Goal: Information Seeking & Learning: Find specific fact

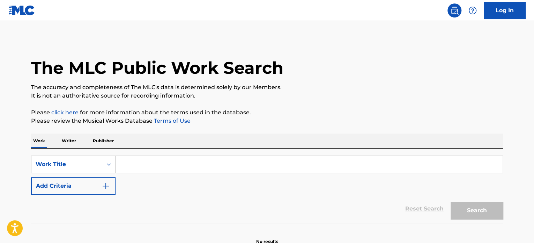
click at [157, 168] on input "Search Form" at bounding box center [309, 164] width 387 height 17
paste input "LOVE AIN'T IT"
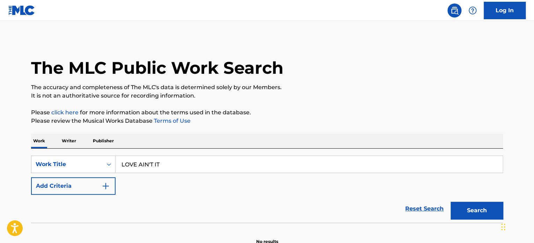
type input "LOVE AIN'T IT"
click at [451, 201] on button "Search" at bounding box center [477, 209] width 52 height 17
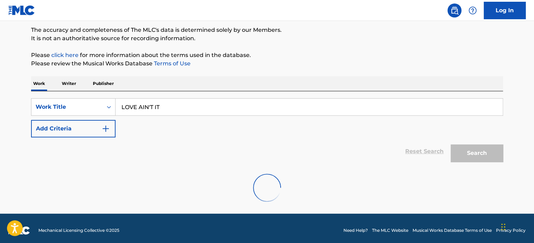
scroll to position [61, 0]
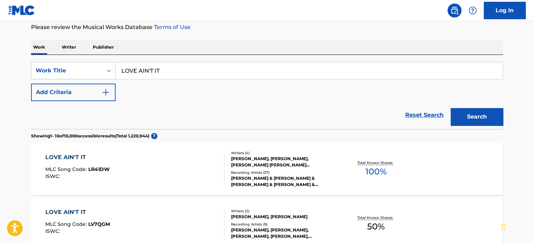
scroll to position [131, 0]
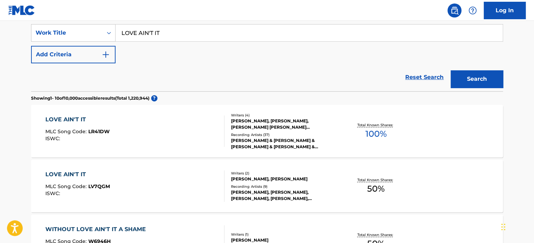
click at [204, 143] on div "LOVE AIN'T IT MLC Song Code : LR41DW ISWC :" at bounding box center [134, 130] width 179 height 31
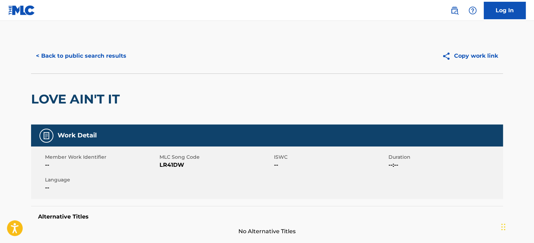
click at [176, 165] on span "LR41DW" at bounding box center [216, 165] width 113 height 8
copy span "LR41DW"
click at [197, 191] on div "Member Work Identifier -- MLC Song Code LR41DW ISWC -- Duration --:-- Language …" at bounding box center [267, 172] width 472 height 52
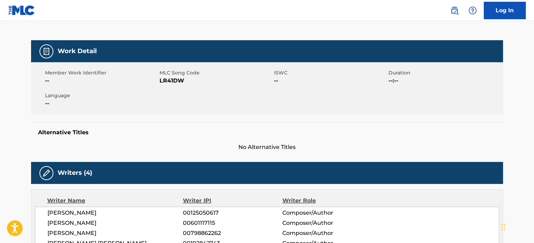
scroll to position [35, 0]
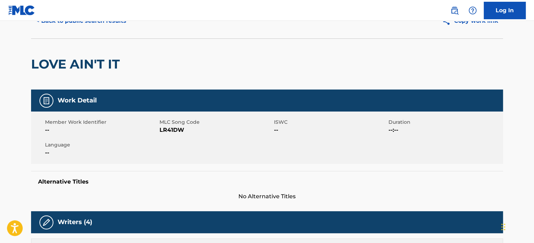
click at [170, 130] on span "LR41DW" at bounding box center [216, 130] width 113 height 8
copy span "LR41DW"
click at [198, 174] on div "Alternative Titles No Alternative Titles" at bounding box center [267, 186] width 472 height 30
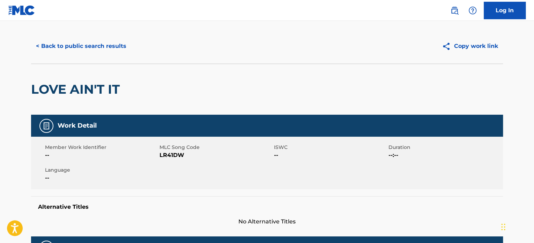
scroll to position [0, 0]
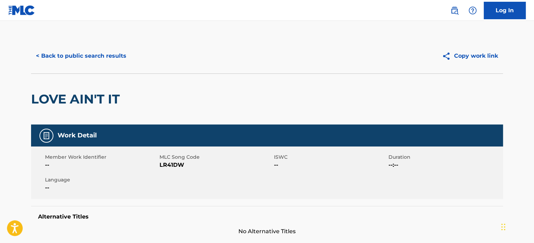
click at [65, 60] on button "< Back to public search results" at bounding box center [81, 55] width 100 height 17
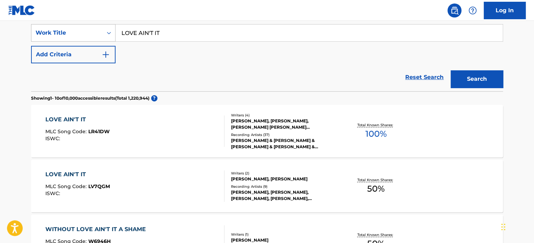
click at [105, 34] on div "Search Form" at bounding box center [109, 33] width 13 height 13
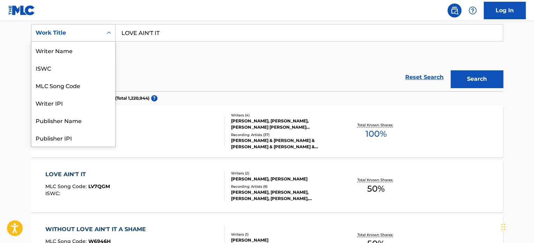
scroll to position [35, 0]
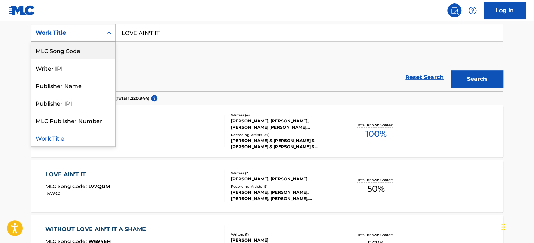
click at [89, 56] on div "MLC Song Code" at bounding box center [73, 50] width 84 height 17
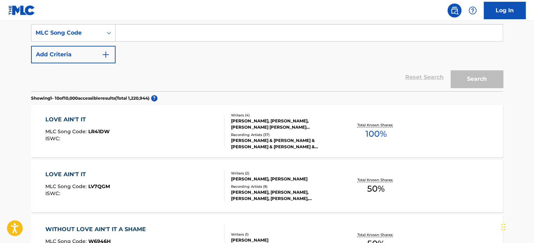
click at [158, 36] on input "Search Form" at bounding box center [309, 32] width 387 height 17
paste input "LR41DW"
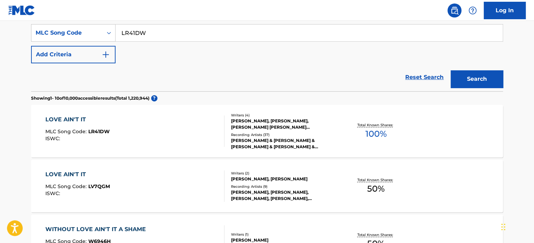
type input "LR41DW"
click at [451, 70] on button "Search" at bounding box center [477, 78] width 52 height 17
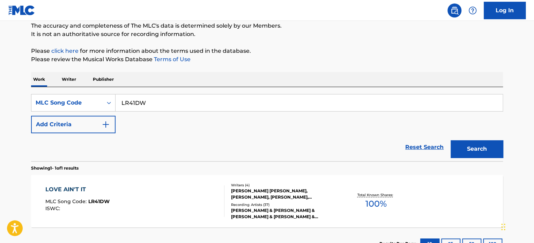
scroll to position [115, 0]
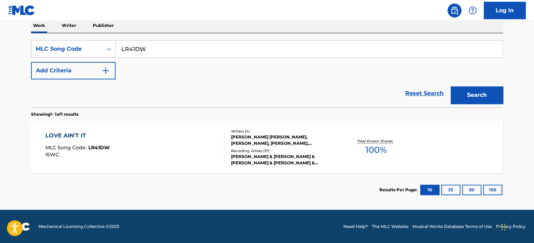
click at [172, 116] on section "Showing 1 - 1 of 1 results" at bounding box center [267, 112] width 472 height 10
click at [184, 143] on div "LOVE AIN'T IT MLC Song Code : LR41DW ISWC :" at bounding box center [134, 146] width 179 height 31
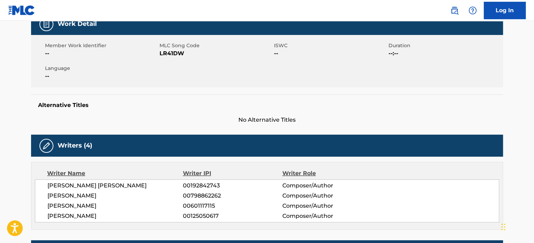
scroll to position [70, 0]
